Goal: Navigation & Orientation: Find specific page/section

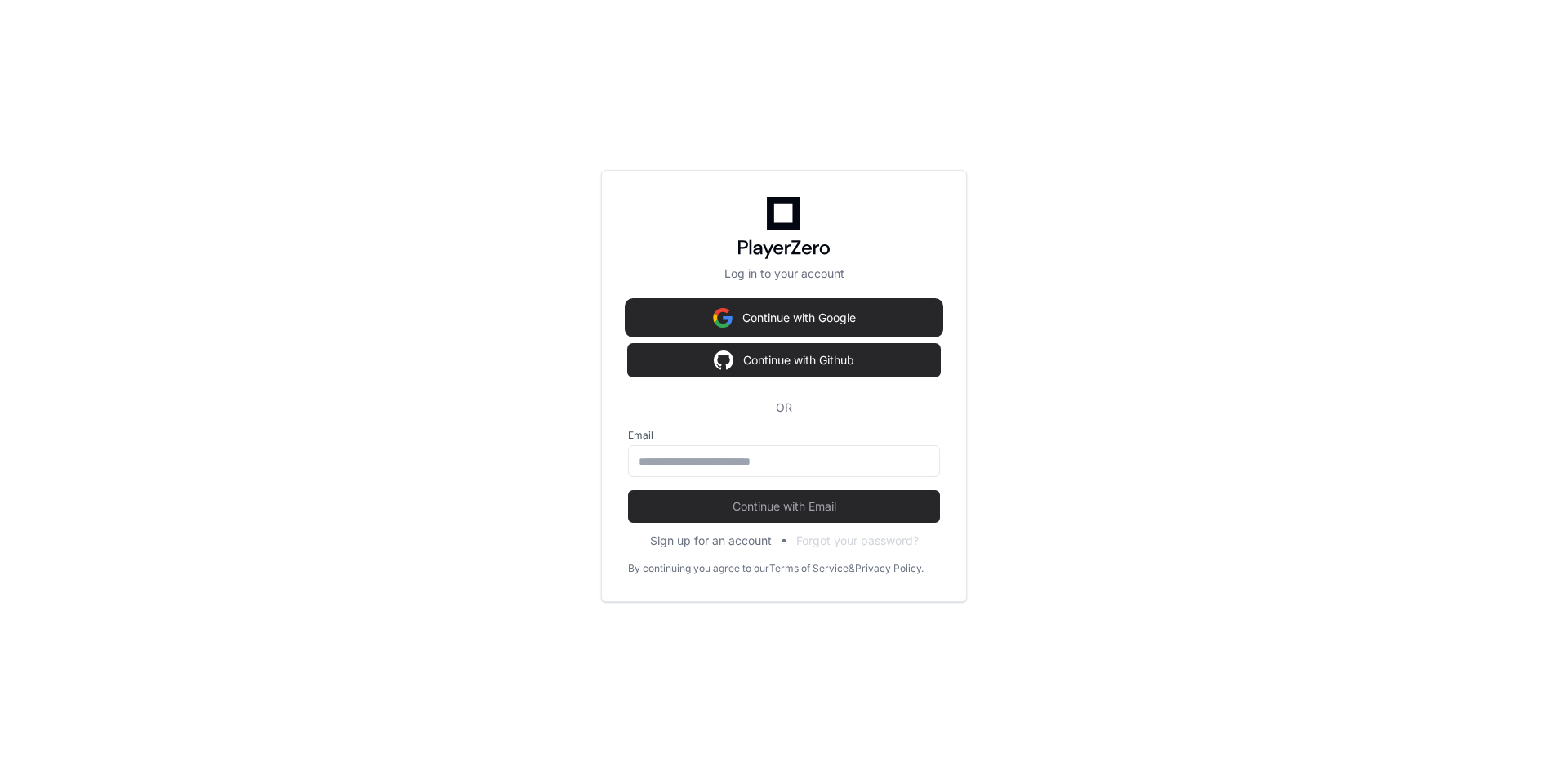
click at [776, 315] on button "Continue with Google" at bounding box center [784, 318] width 312 height 33
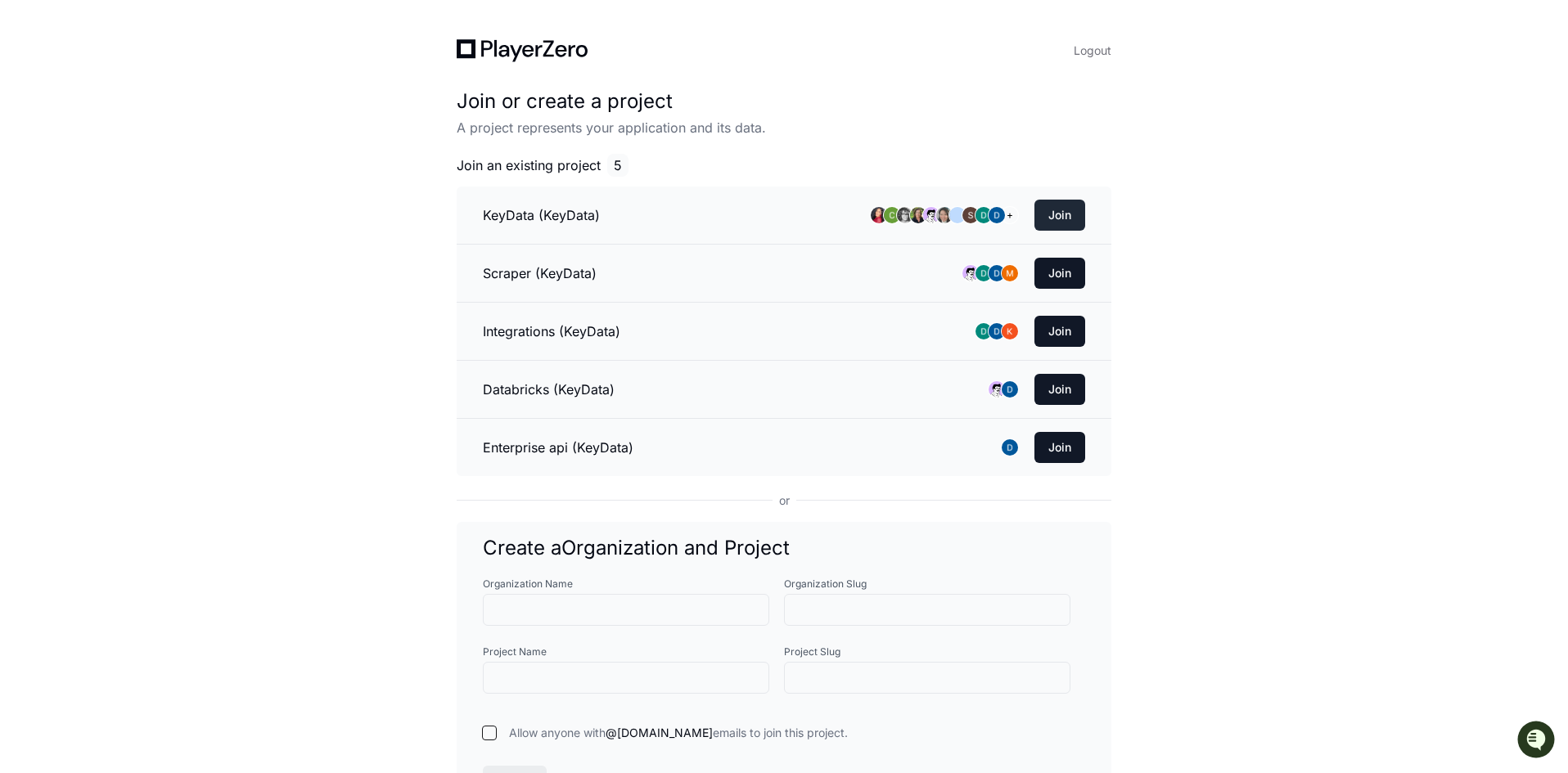
click at [1075, 210] on button "Join" at bounding box center [1059, 216] width 51 height 31
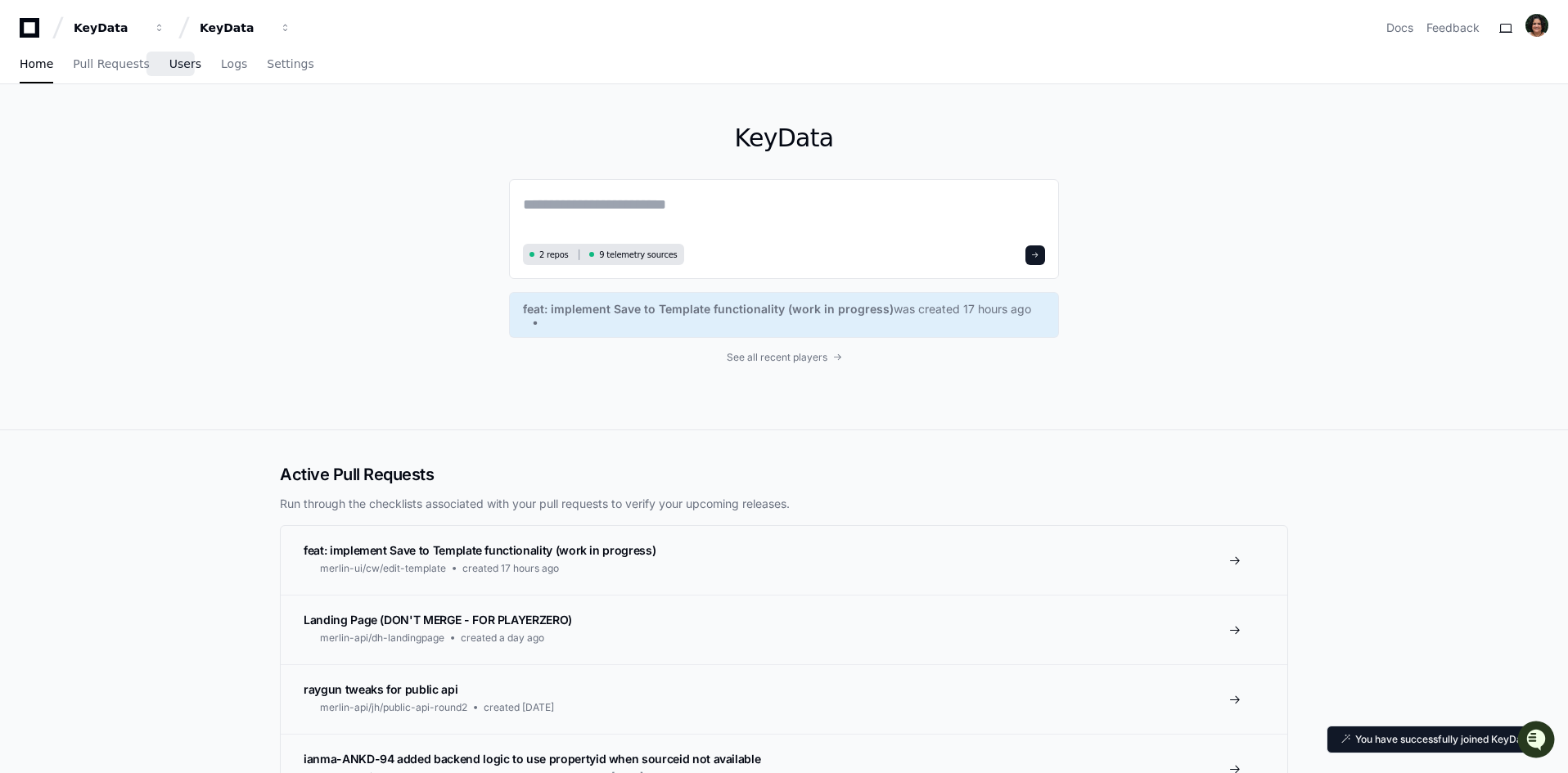
click at [170, 71] on link "Users" at bounding box center [185, 64] width 32 height 38
click at [170, 64] on span "Users" at bounding box center [185, 64] width 32 height 10
